Goal: Navigation & Orientation: Find specific page/section

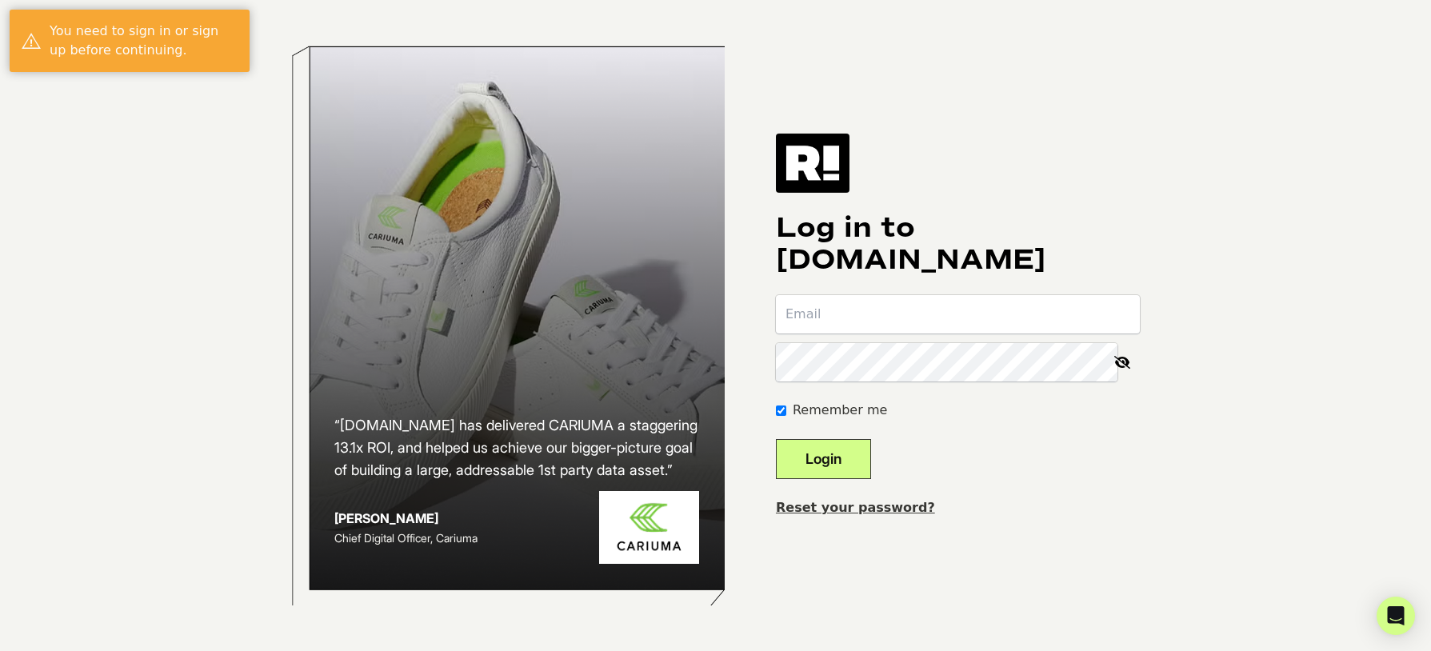
click at [846, 319] on input "email" at bounding box center [958, 314] width 364 height 38
type input "[PERSON_NAME][EMAIL_ADDRESS][DOMAIN_NAME]"
click at [776, 439] on button "Login" at bounding box center [823, 459] width 95 height 40
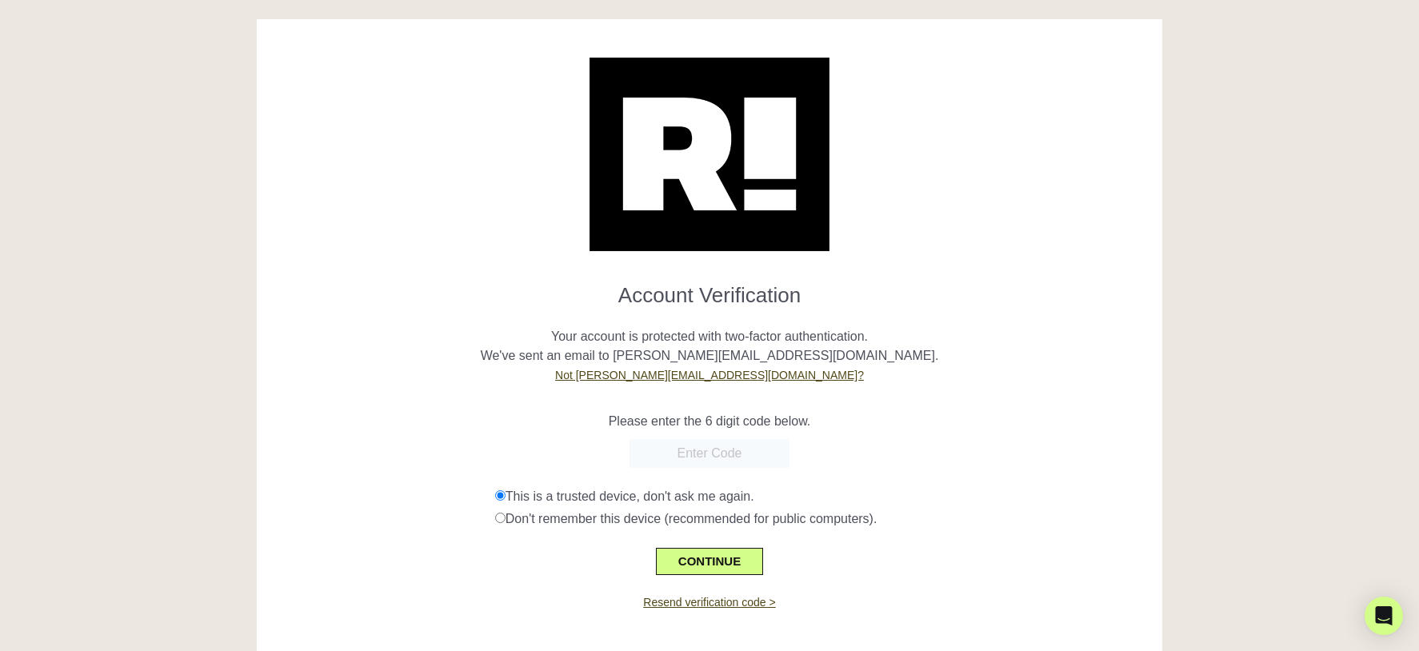
paste input "335694"
type input "335694"
click at [718, 554] on button "CONTINUE" at bounding box center [709, 561] width 107 height 27
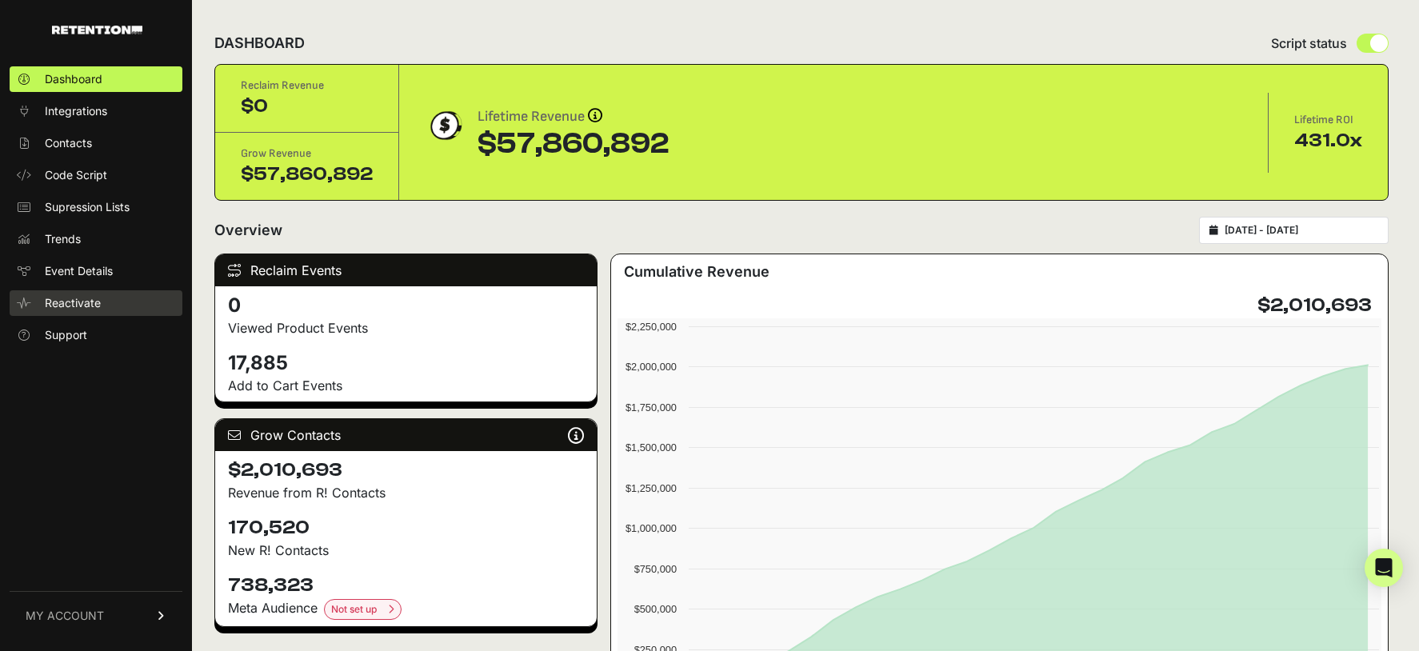
click at [103, 310] on link "Reactivate" at bounding box center [96, 303] width 173 height 26
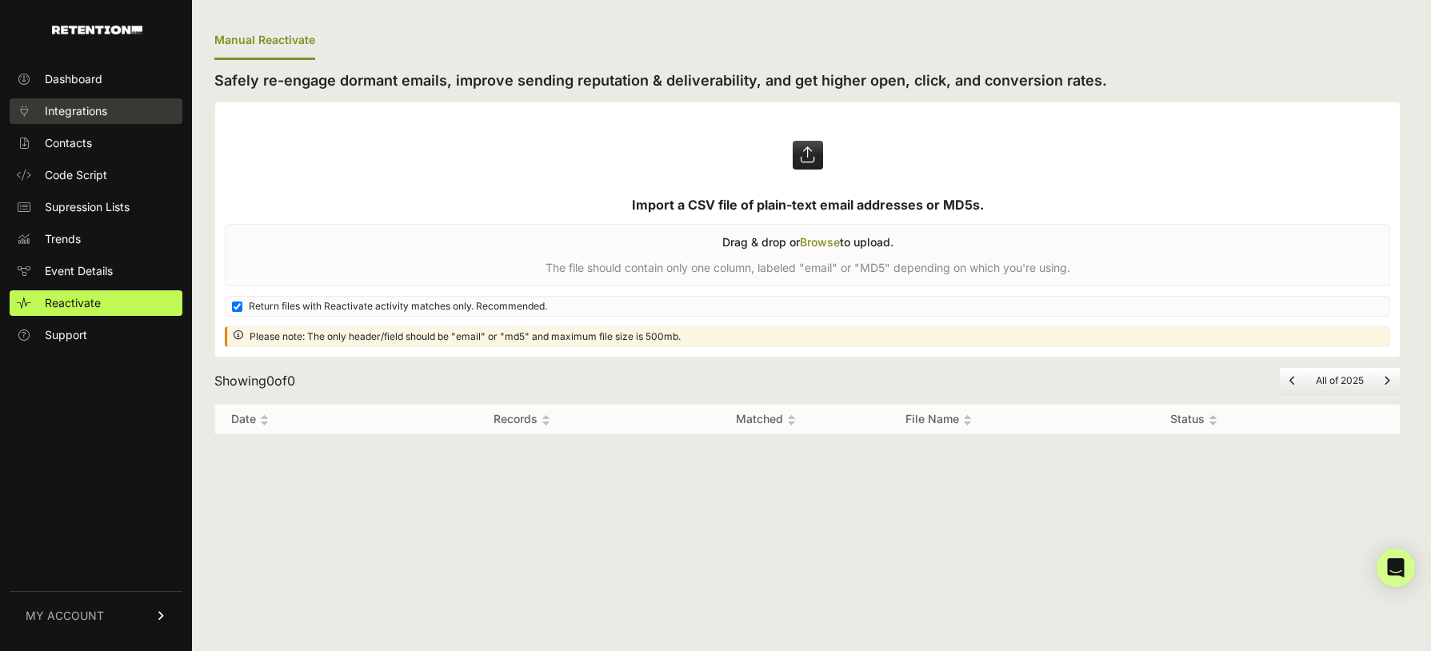
click at [74, 119] on link "Integrations" at bounding box center [96, 111] width 173 height 26
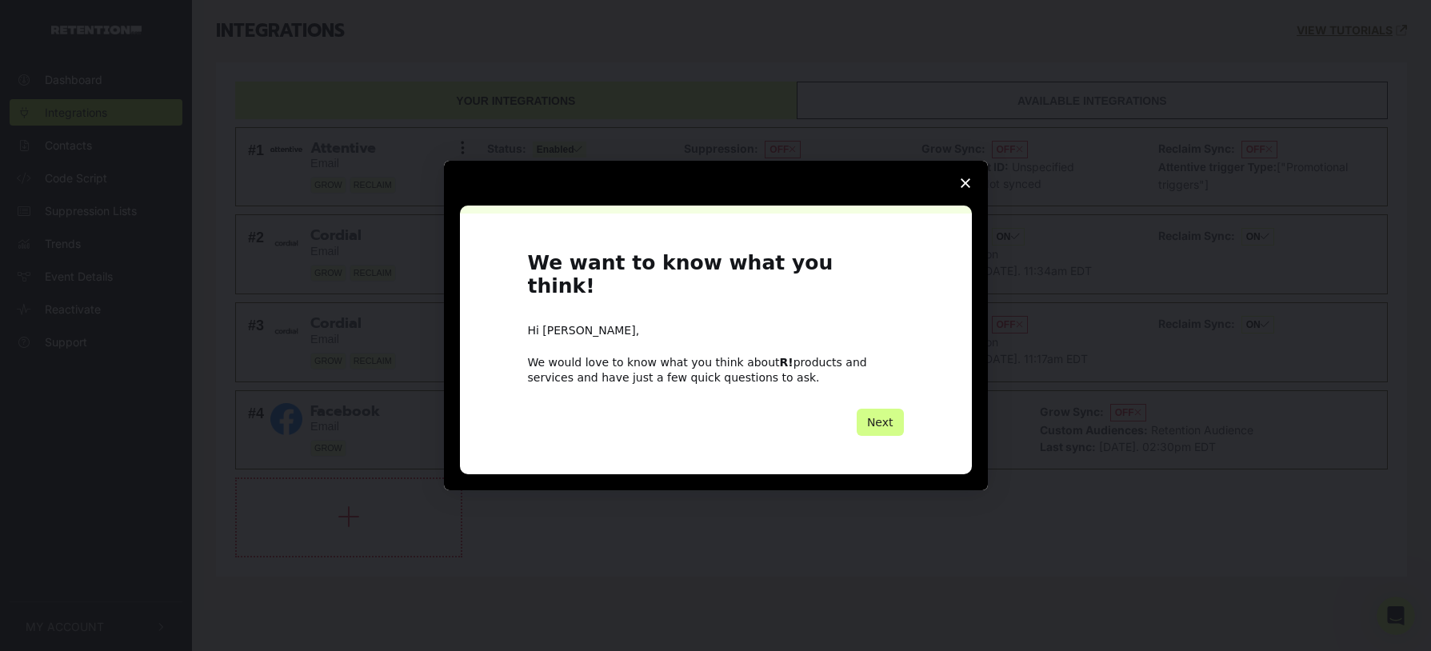
click at [959, 190] on span "Close survey" at bounding box center [965, 183] width 45 height 45
